Goal: Transaction & Acquisition: Purchase product/service

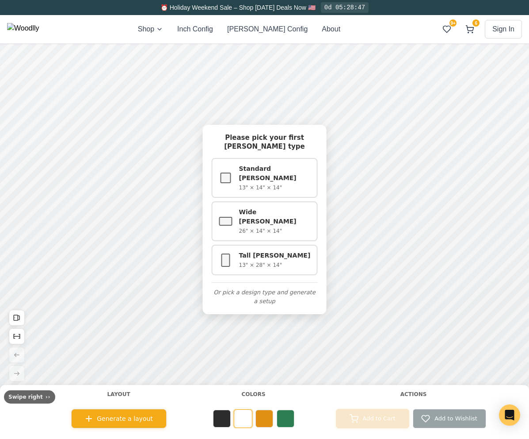
click at [376, 40] on div "Shop Inch Config Cella Config About 9+ 6 Sign In 9+ 6" at bounding box center [264, 29] width 515 height 28
click at [39, 25] on img at bounding box center [23, 29] width 32 height 12
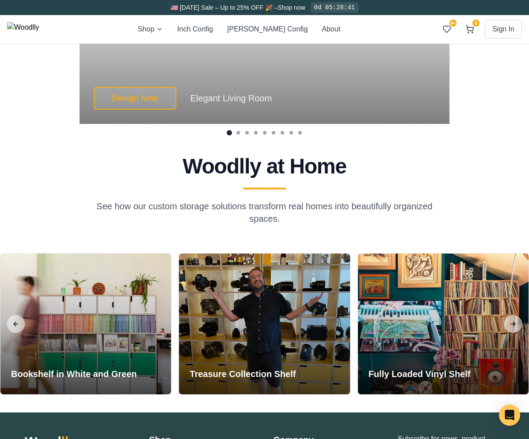
scroll to position [2192, 0]
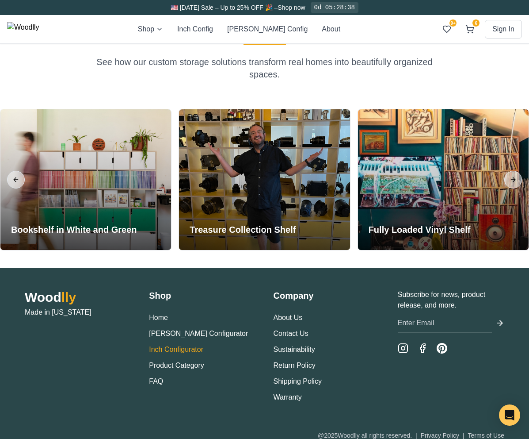
click at [176, 345] on link "Inch Configurator" at bounding box center [176, 349] width 54 height 8
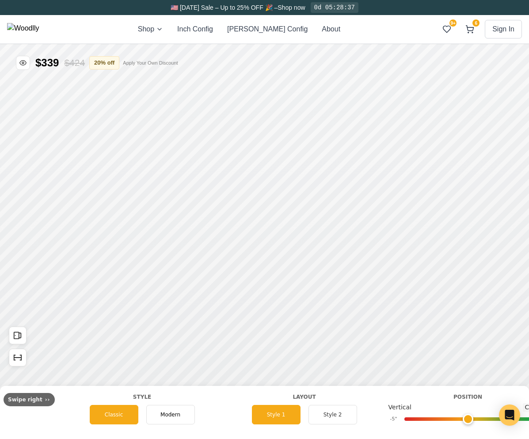
click at [44, 22] on div "Shop Inch Config Cella Config About 9+ 6 Sign In 9+ 6" at bounding box center [264, 29] width 515 height 28
click at [174, 29] on div "⏰ Holiday Weekend Sale – Shop Labor Day Deals Now 🇺🇸 0d 05:26:53 Shop Inch Conf…" at bounding box center [264, 219] width 529 height 439
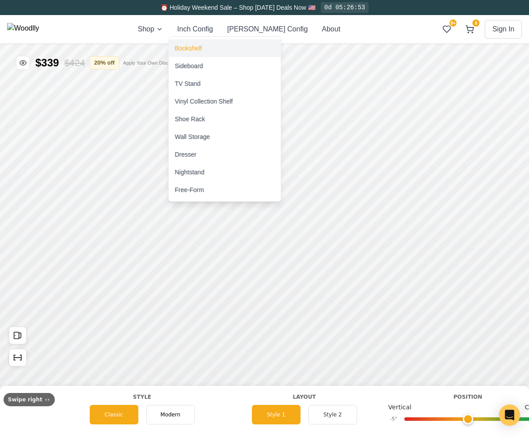
click at [186, 42] on div "Bookshelf" at bounding box center [225, 48] width 112 height 18
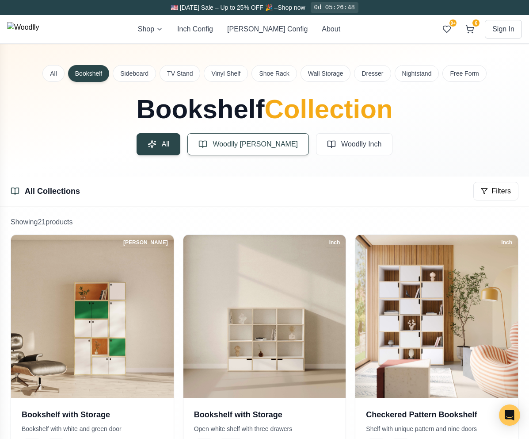
click at [269, 152] on button "Woodlly [PERSON_NAME]" at bounding box center [248, 144] width 122 height 22
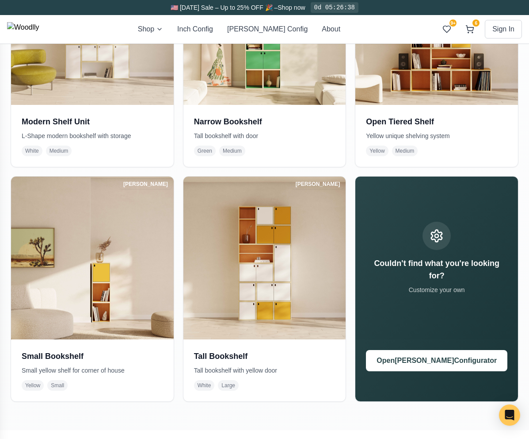
scroll to position [621, 0]
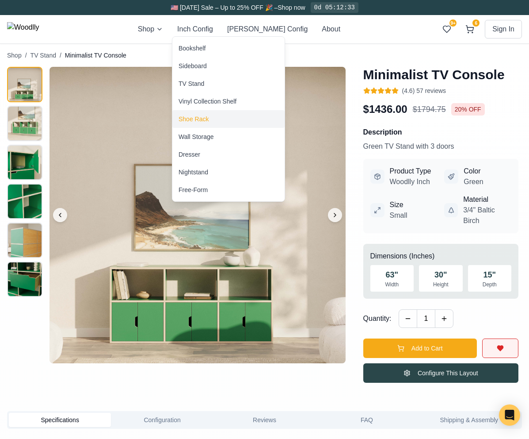
click at [227, 123] on div "Shoe Rack" at bounding box center [228, 119] width 112 height 18
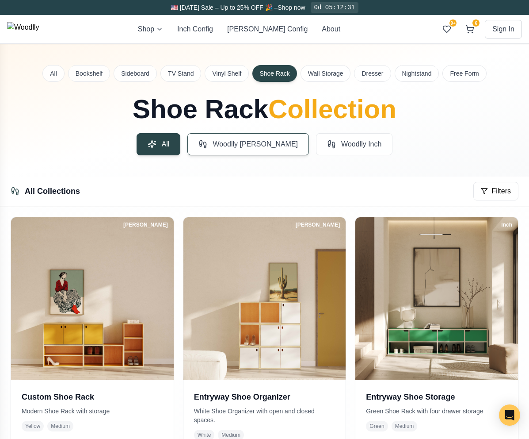
click at [256, 150] on button "Woodlly [PERSON_NAME]" at bounding box center [248, 144] width 122 height 22
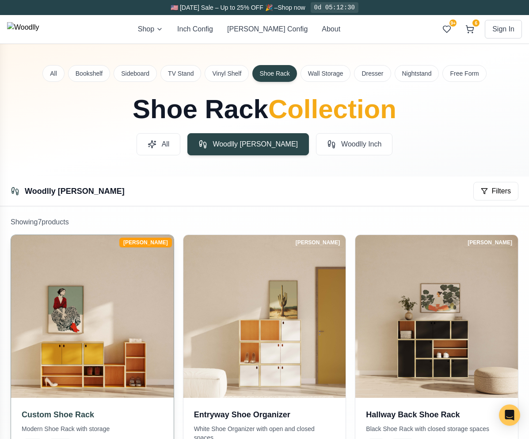
click at [114, 367] on img at bounding box center [92, 316] width 171 height 171
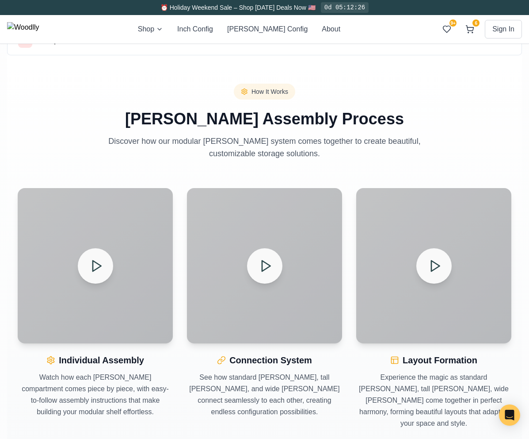
scroll to position [606, 0]
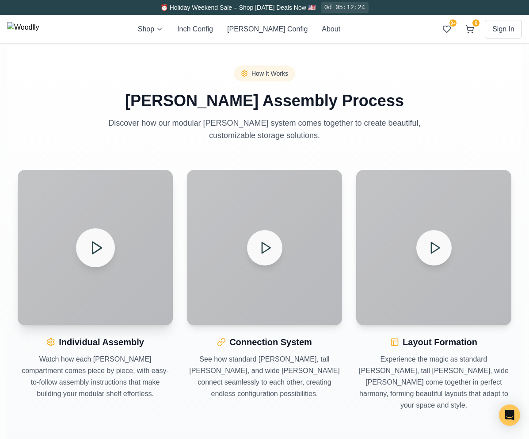
click at [118, 233] on div at bounding box center [95, 247] width 155 height 155
click at [103, 240] on icon at bounding box center [95, 247] width 15 height 15
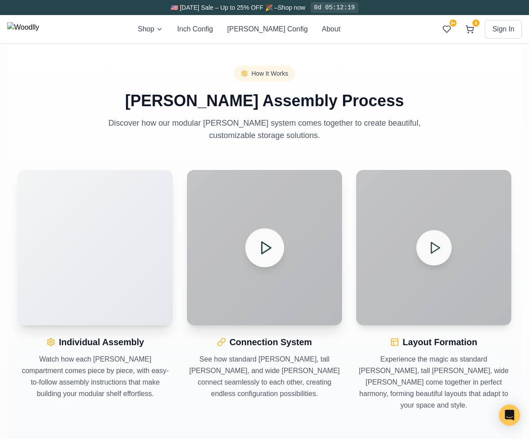
click at [253, 238] on button at bounding box center [264, 247] width 39 height 39
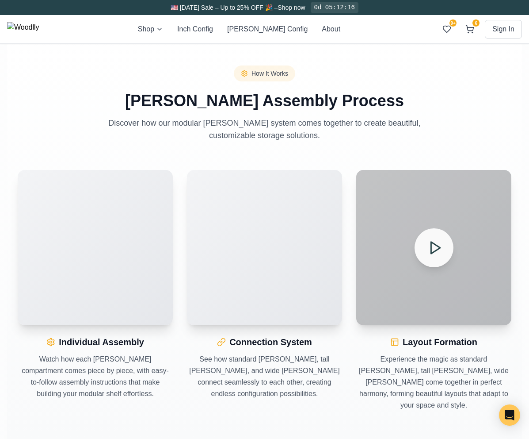
click at [437, 240] on icon at bounding box center [434, 247] width 15 height 15
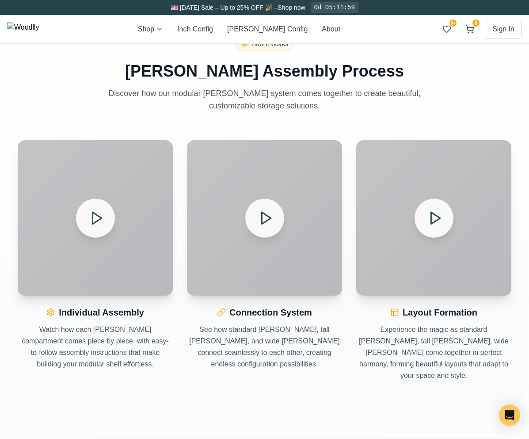
scroll to position [573, 0]
